Goal: Task Accomplishment & Management: Manage account settings

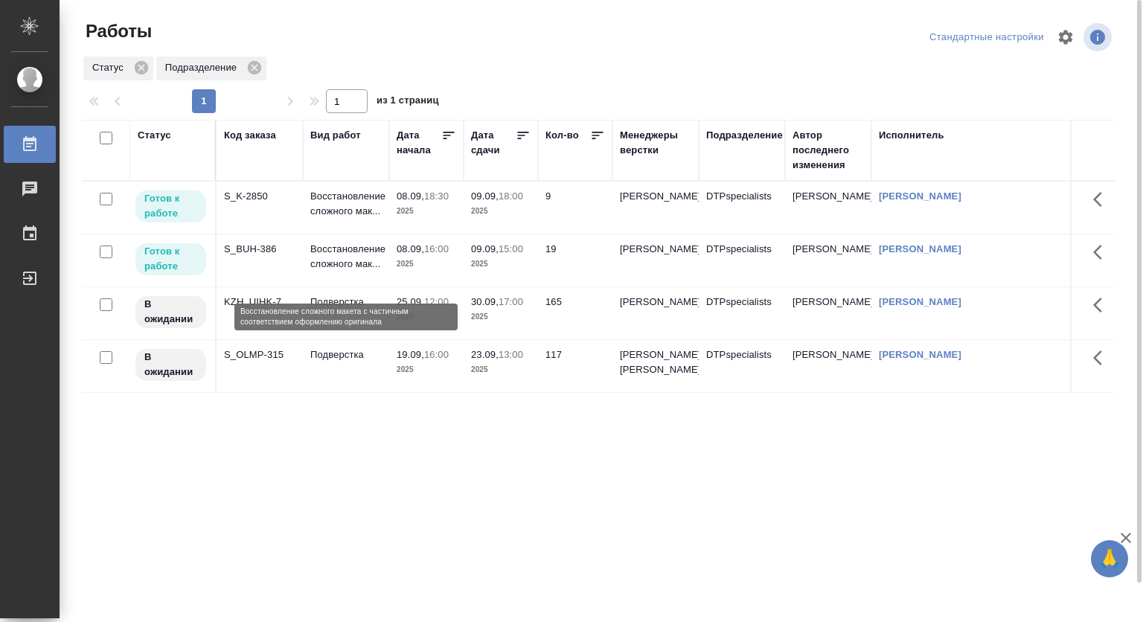
click at [353, 254] on p "Восстановление сложного мак..." at bounding box center [345, 257] width 71 height 30
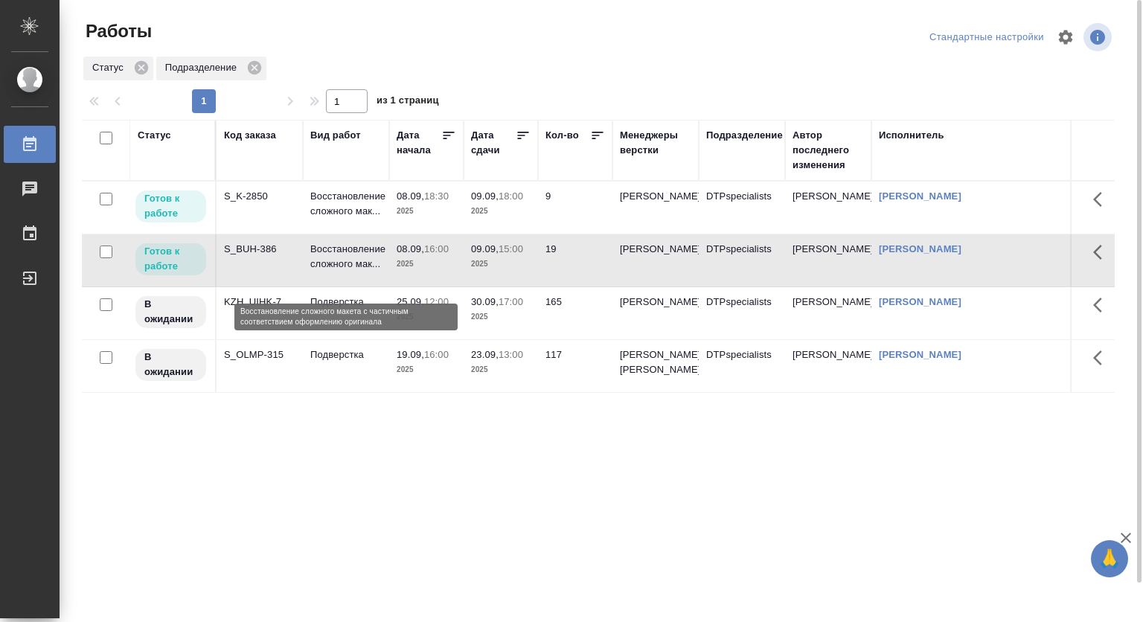
click at [353, 254] on p "Восстановление сложного мак..." at bounding box center [345, 257] width 71 height 30
click at [349, 263] on p "Восстановление сложного мак..." at bounding box center [345, 257] width 71 height 30
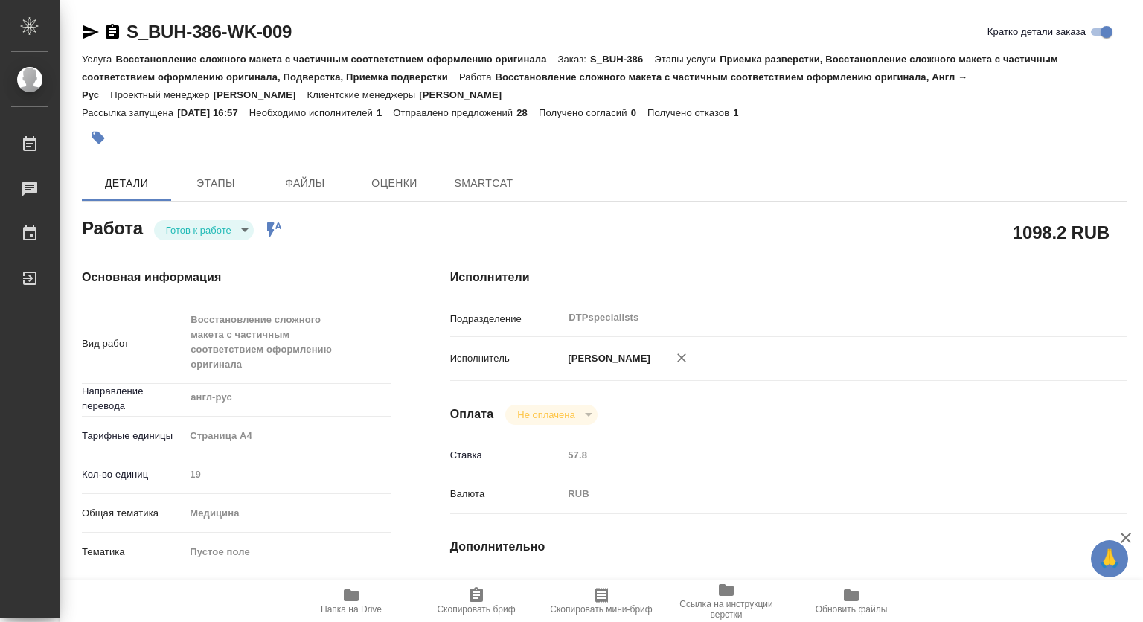
type textarea "x"
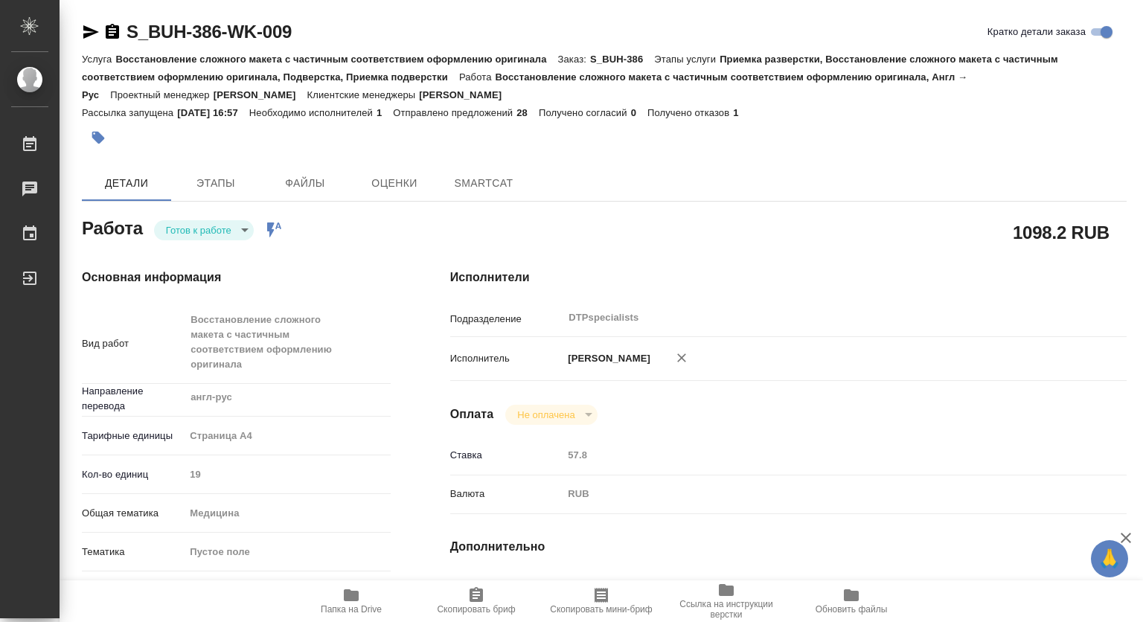
type textarea "x"
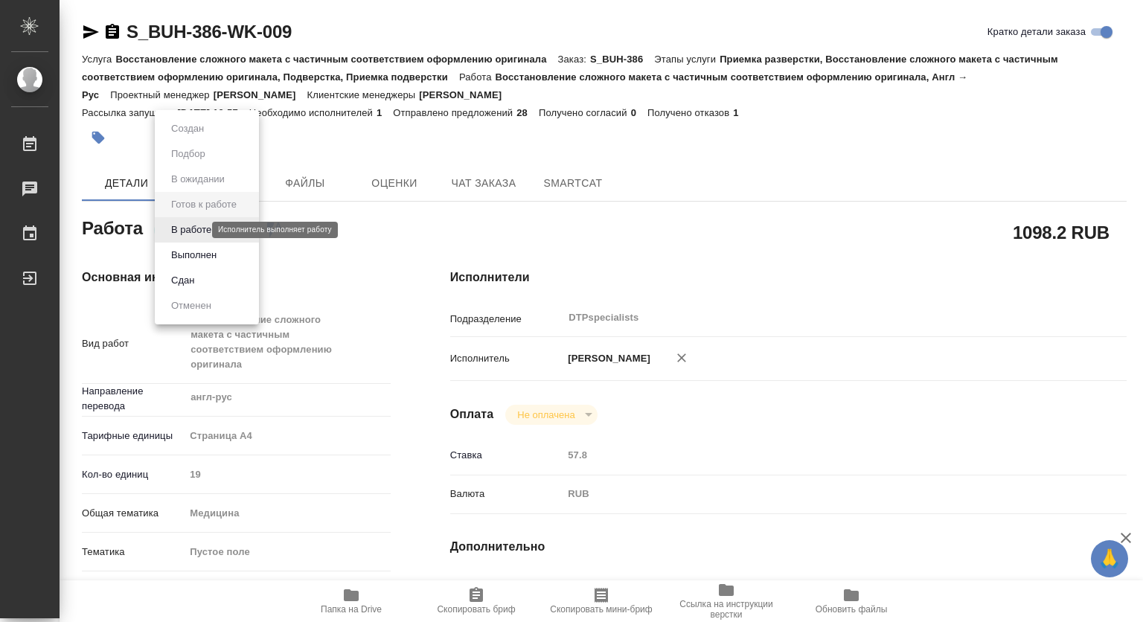
click at [177, 233] on body "🙏 .cls-1 fill:#fff; AWATERA Kovtun Svetlana Работы Чаты График Выйти S_BUH-386-…" at bounding box center [571, 311] width 1143 height 622
click at [182, 230] on button "В работе" at bounding box center [191, 230] width 49 height 16
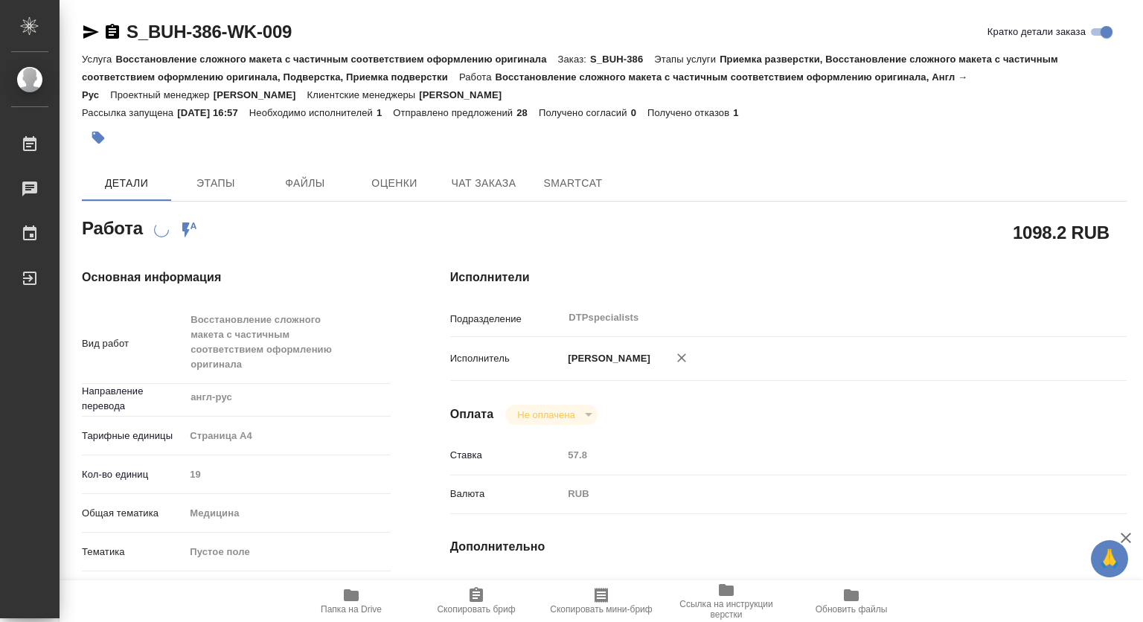
type textarea "x"
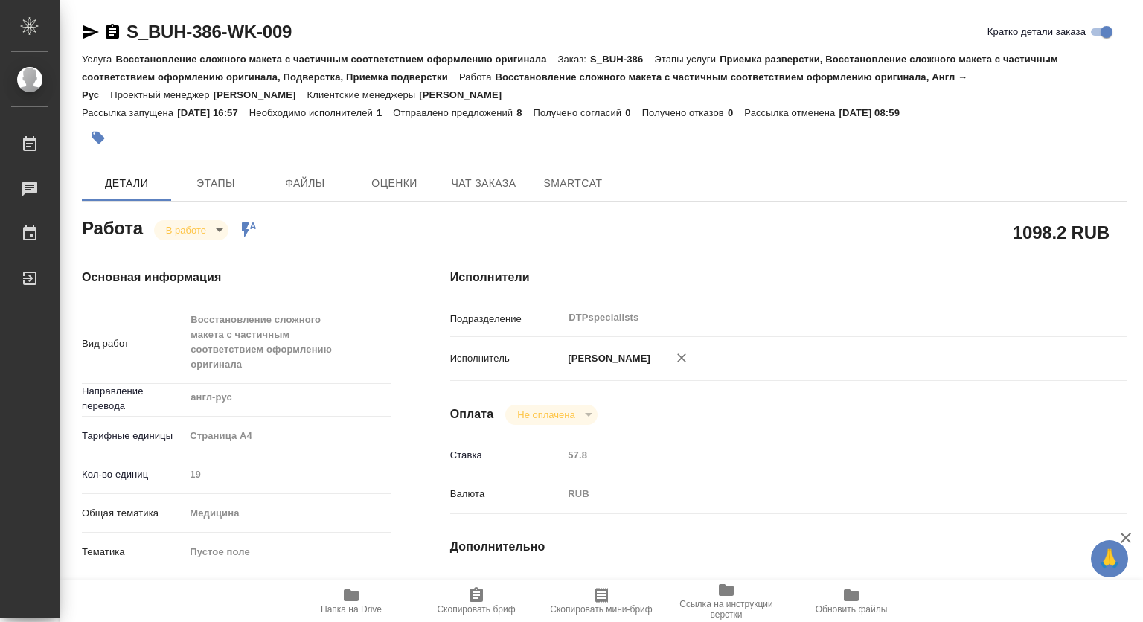
type textarea "x"
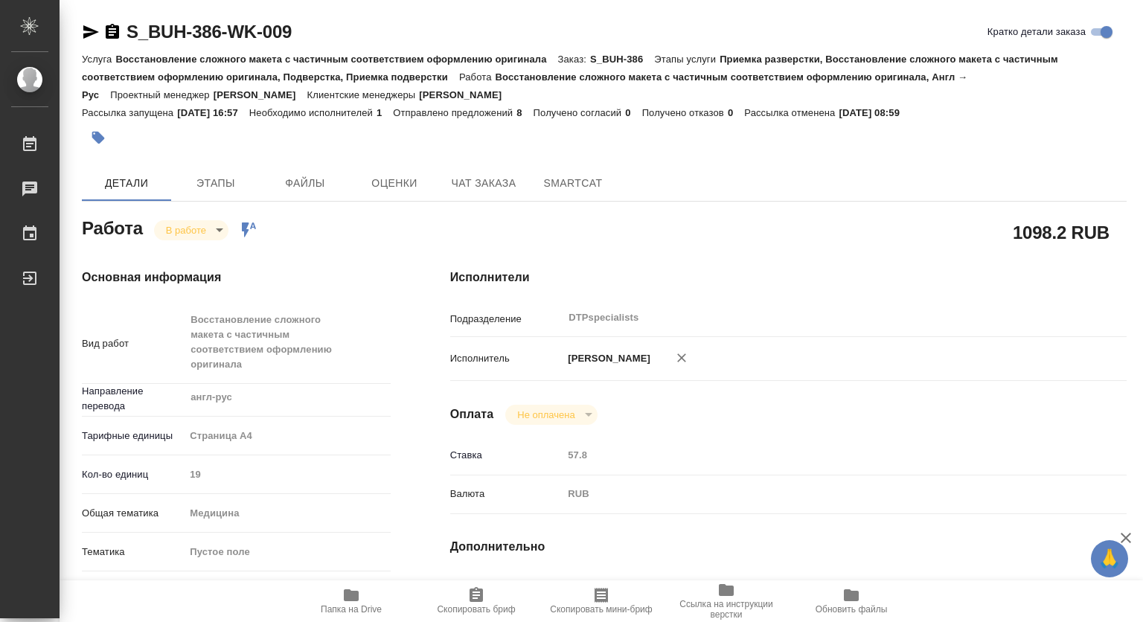
type textarea "x"
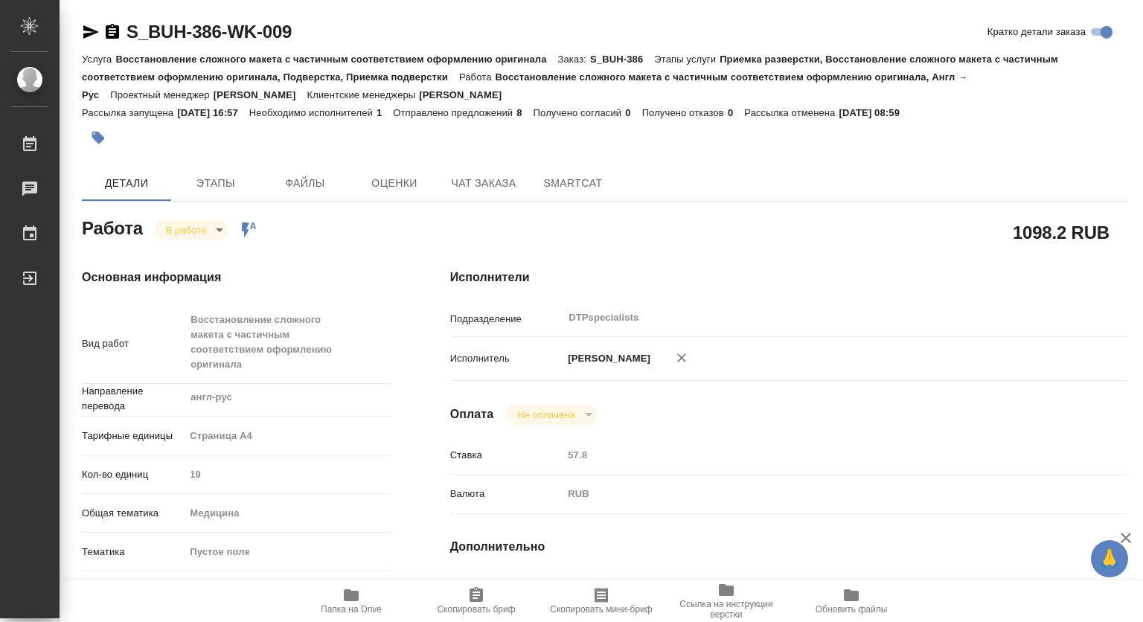
click at [112, 33] on icon "button" at bounding box center [112, 31] width 13 height 15
type textarea "x"
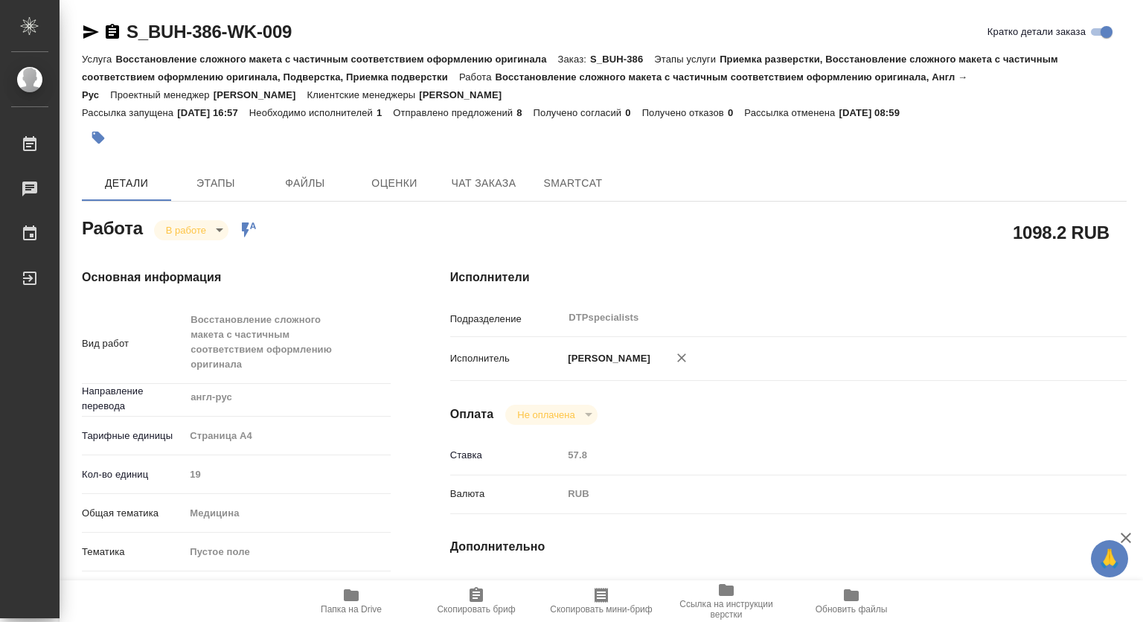
type textarea "x"
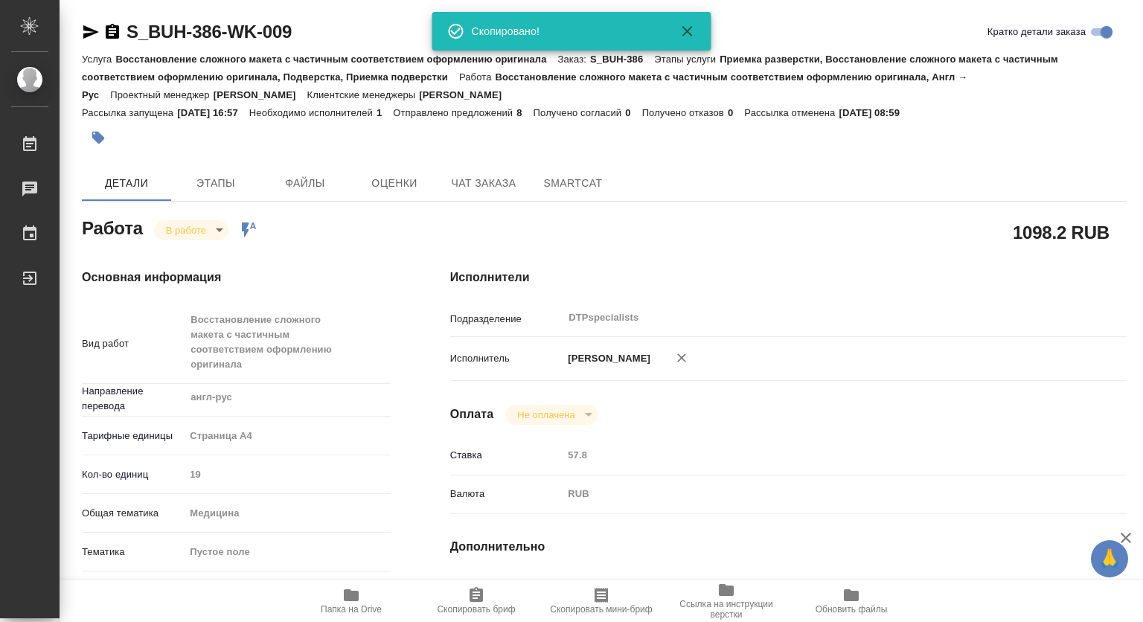
type textarea "x"
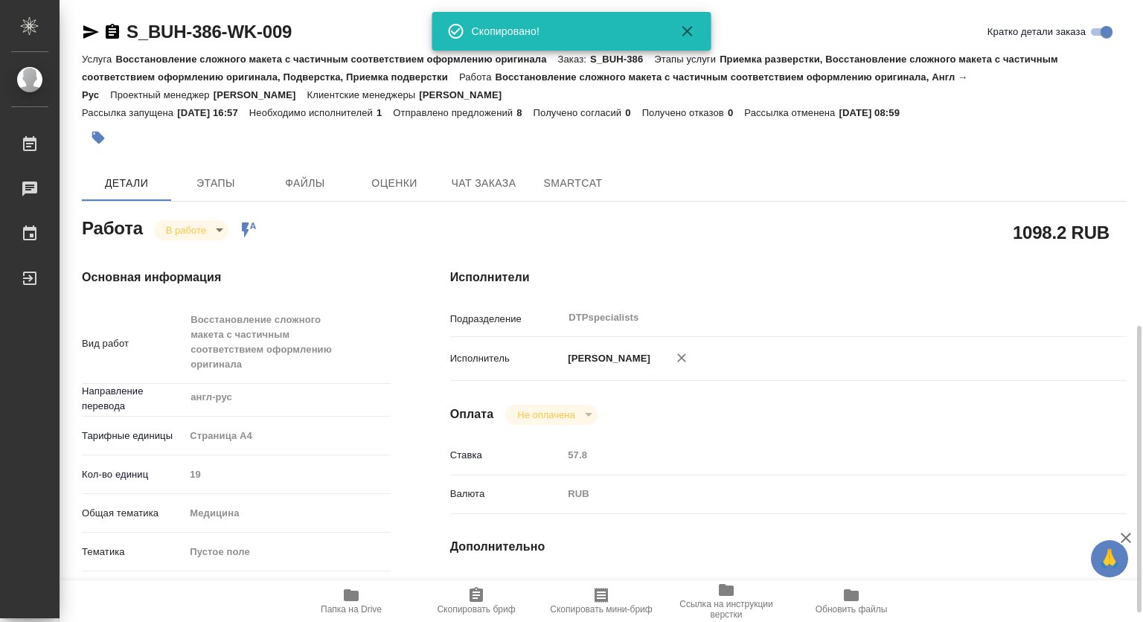
scroll to position [298, 0]
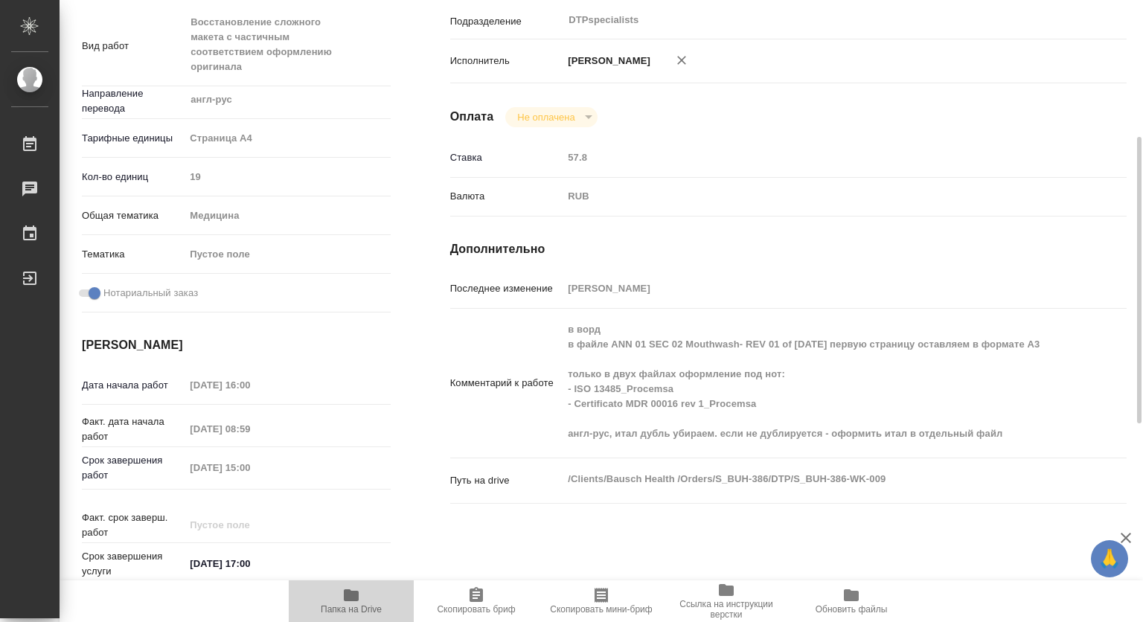
click at [349, 595] on icon "button" at bounding box center [351, 595] width 15 height 12
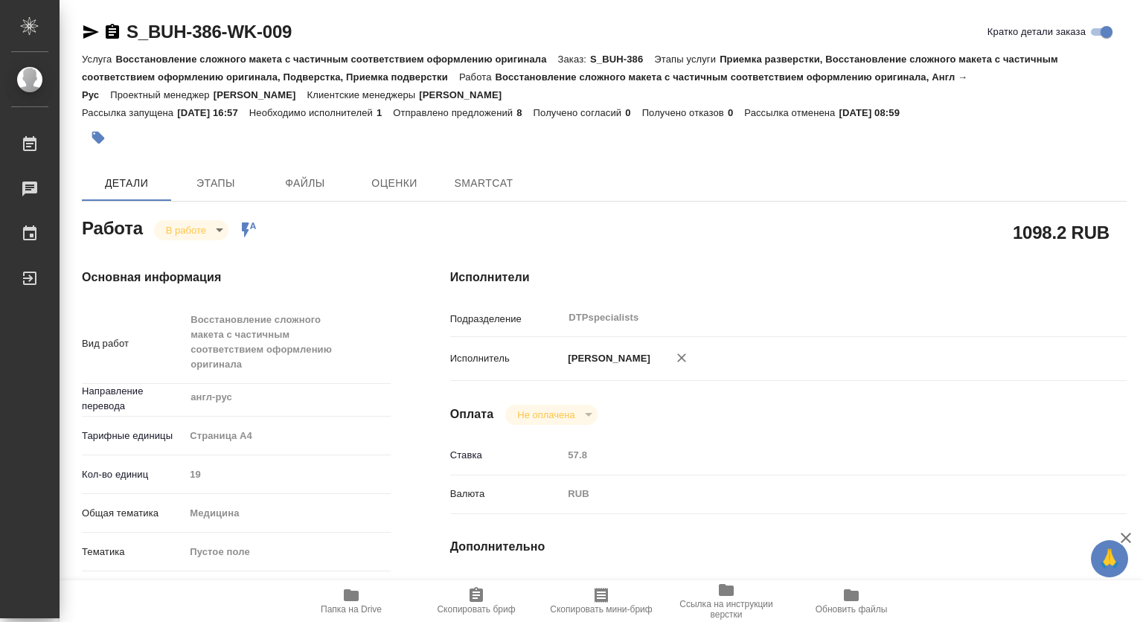
type textarea "x"
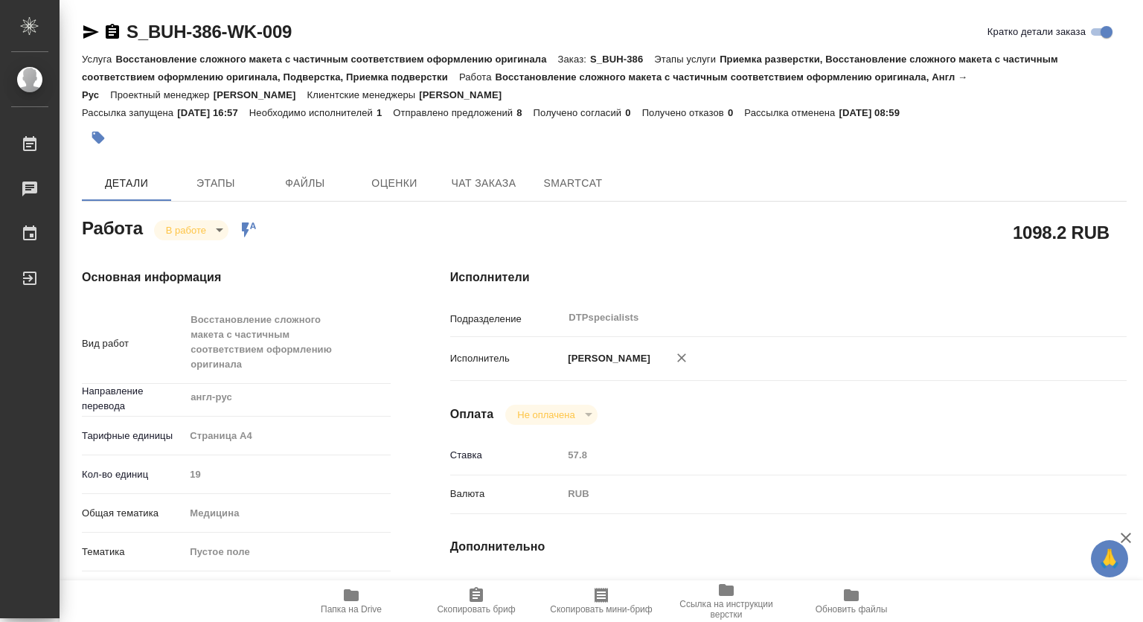
type textarea "x"
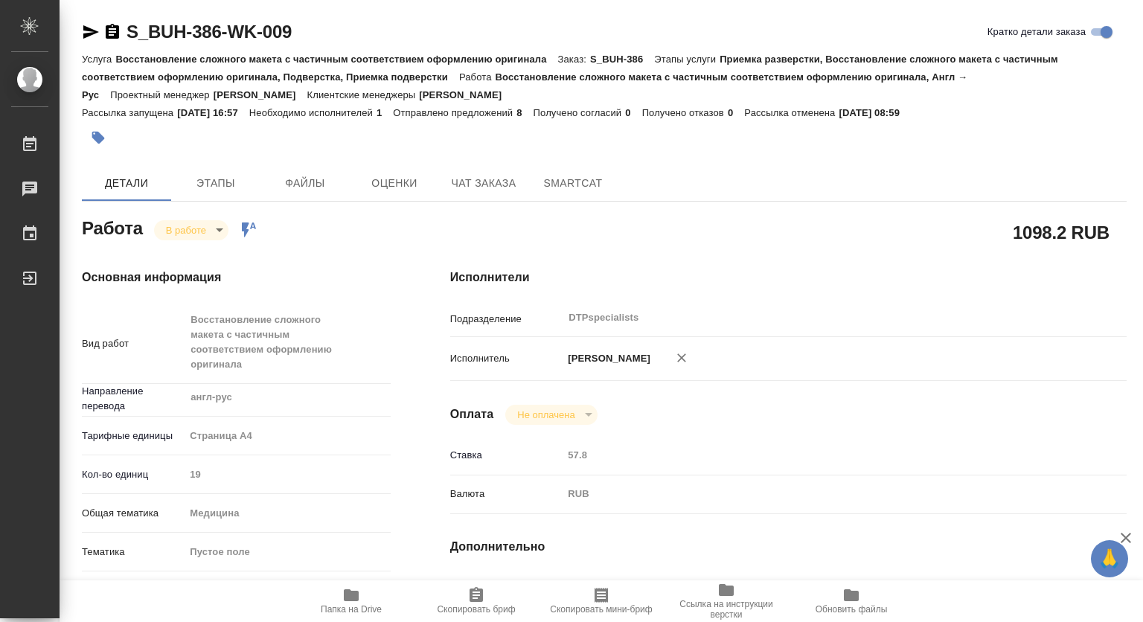
type textarea "x"
